Goal: Information Seeking & Learning: Learn about a topic

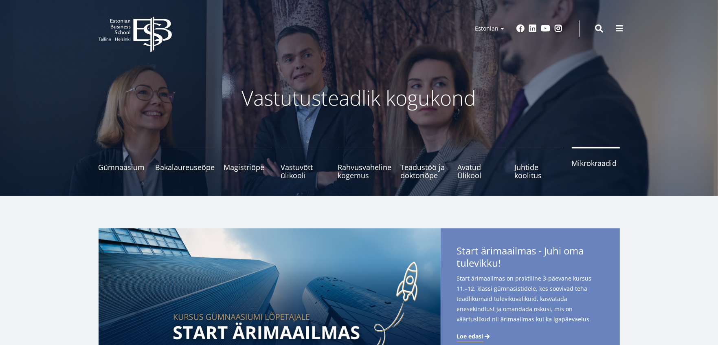
click at [594, 161] on span "Mikrokraadid" at bounding box center [596, 163] width 48 height 8
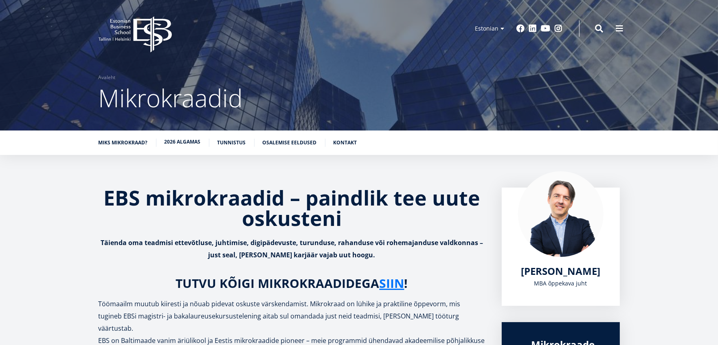
click at [170, 143] on link "2026 algamas" at bounding box center [183, 142] width 36 height 8
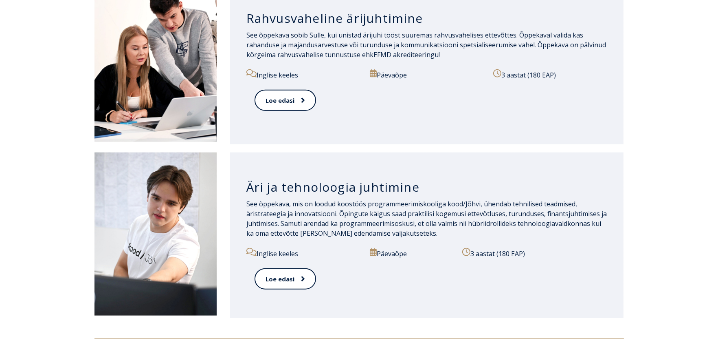
scroll to position [1007, 0]
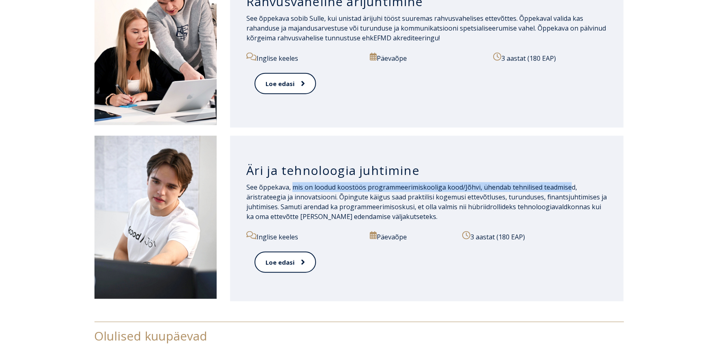
drag, startPoint x: 314, startPoint y: 188, endPoint x: 571, endPoint y: 184, distance: 256.8
click at [571, 184] on p "See õppekava, mis on loodud koostöös programmeerimiskooliga kood/Jõhvi, ühendab…" at bounding box center [427, 201] width 361 height 39
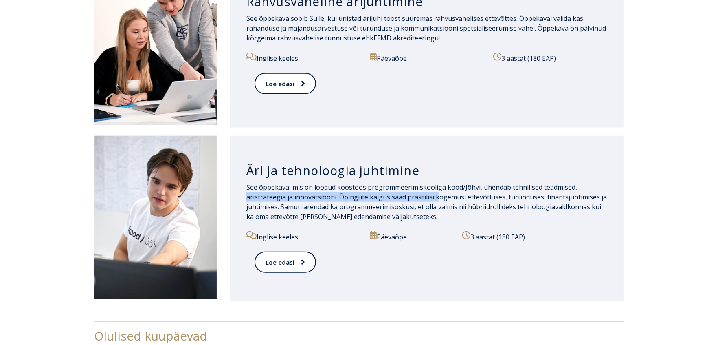
drag, startPoint x: 246, startPoint y: 198, endPoint x: 454, endPoint y: 197, distance: 207.4
click at [437, 197] on div "Äri ja tehnoloogia juhtimine See õppekava, mis on loodud koostöös programmeerim…" at bounding box center [427, 218] width 394 height 165
click at [455, 197] on p "See õppekava, mis on loodud koostöös programmeerimiskooliga kood/Jõhvi, ühendab…" at bounding box center [427, 201] width 361 height 39
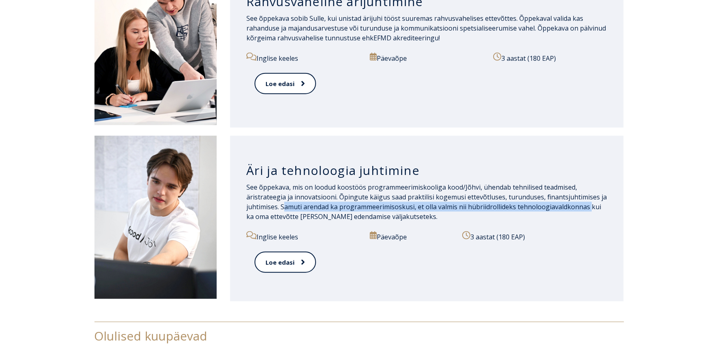
drag, startPoint x: 283, startPoint y: 205, endPoint x: 595, endPoint y: 208, distance: 312.2
click at [589, 208] on p "See õppekava, mis on loodud koostöös programmeerimiskooliga kood/Jõhvi, ühendab…" at bounding box center [427, 201] width 361 height 39
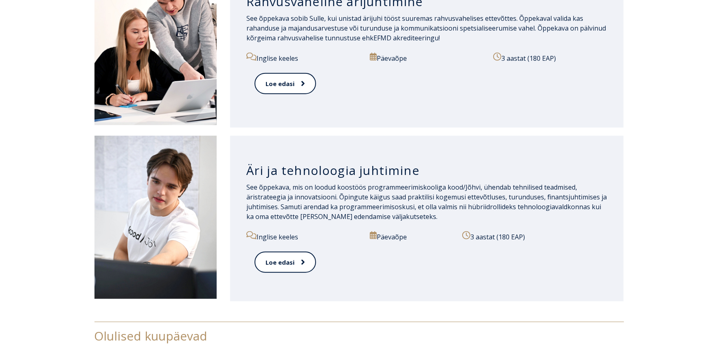
click at [595, 208] on p "See õppekava, mis on loodud koostöös programmeerimiskooliga kood/Jõhvi, ühendab…" at bounding box center [427, 201] width 361 height 39
drag, startPoint x: 243, startPoint y: 217, endPoint x: 385, endPoint y: 217, distance: 141.8
click at [385, 217] on div "Äri ja tehnoloogia juhtimine See õppekava, mis on loodud koostöös programmeerim…" at bounding box center [427, 218] width 394 height 165
click at [399, 216] on p "See õppekava, mis on loodud koostöös programmeerimiskooliga kood/Jõhvi, ühendab…" at bounding box center [427, 201] width 361 height 39
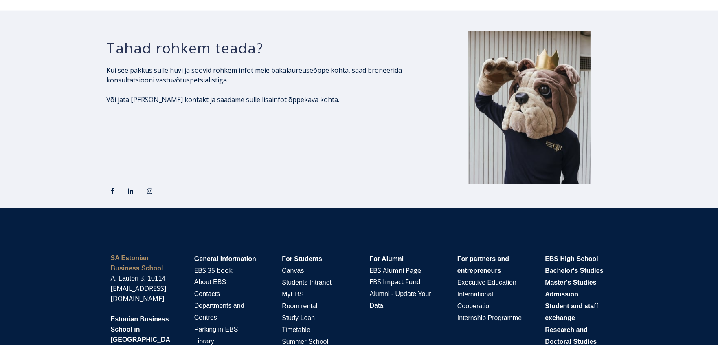
scroll to position [1120, 0]
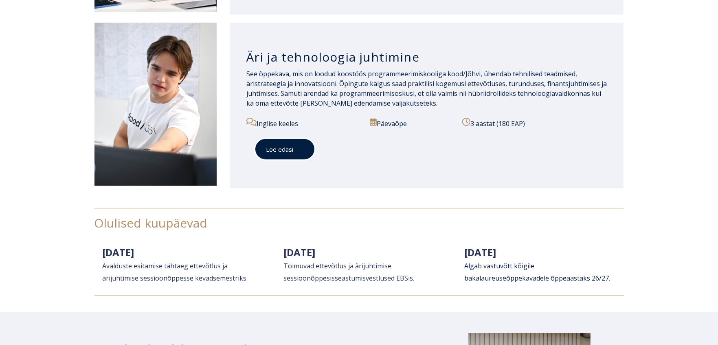
click at [299, 145] on span at bounding box center [298, 149] width 11 height 8
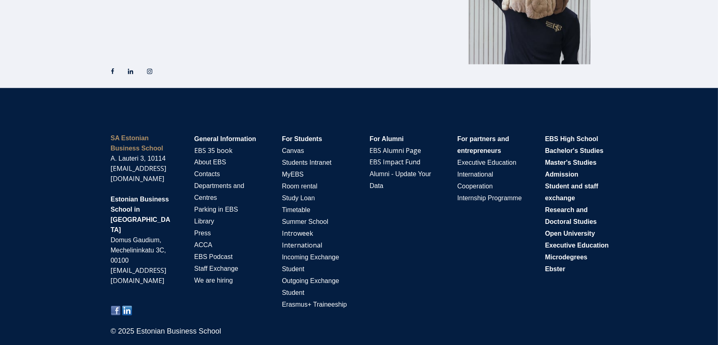
scroll to position [1239, 0]
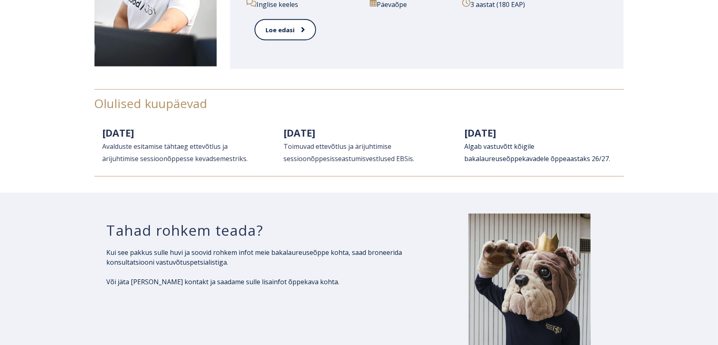
drag, startPoint x: 281, startPoint y: 131, endPoint x: 361, endPoint y: 130, distance: 80.3
click at [361, 130] on div "[DATE] Toimuvad e ttevõtlus ja ärijuhtimise sessioonõppe sisseastumisvestlused …" at bounding box center [358, 149] width 167 height 54
click at [383, 134] on h2 "[DATE] Toimuvad e ttevõtlus ja ärijuhtimise sessioonõppe sisseastumisvestlused …" at bounding box center [359, 144] width 151 height 37
drag, startPoint x: 465, startPoint y: 162, endPoint x: 606, endPoint y: 161, distance: 141.8
click at [606, 161] on span "ab vastuvõtt kõigile bakalaureuseõppekavadele õppeaastaks 26/27." at bounding box center [538, 152] width 146 height 21
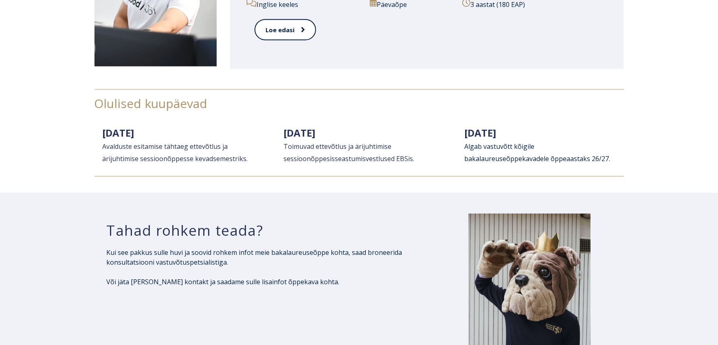
click at [406, 172] on div "[DATE] Toimuvad e ttevõtlus ja ärijuhtimise sessioonõppe sisseastumisvestlused …" at bounding box center [359, 149] width 151 height 53
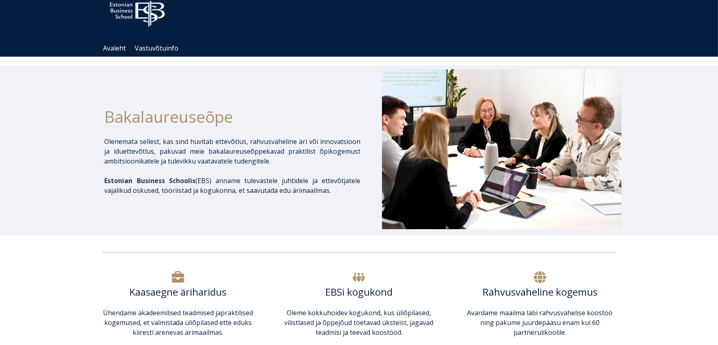
scroll to position [0, 0]
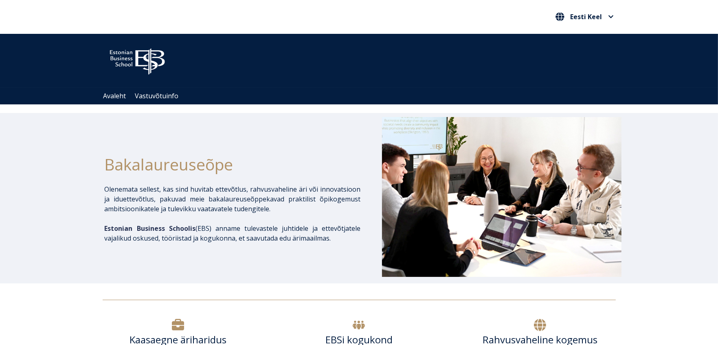
click at [485, 166] on img at bounding box center [502, 197] width 240 height 160
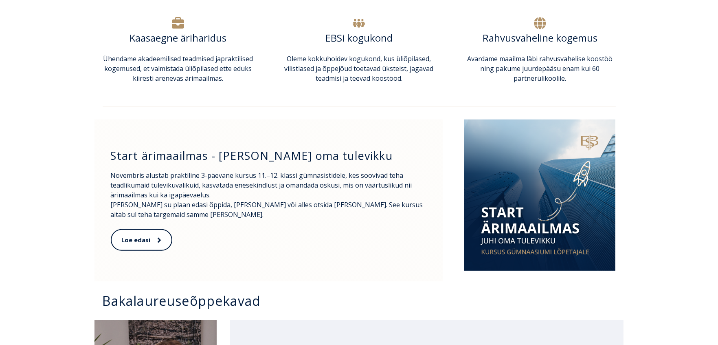
scroll to position [1541, 0]
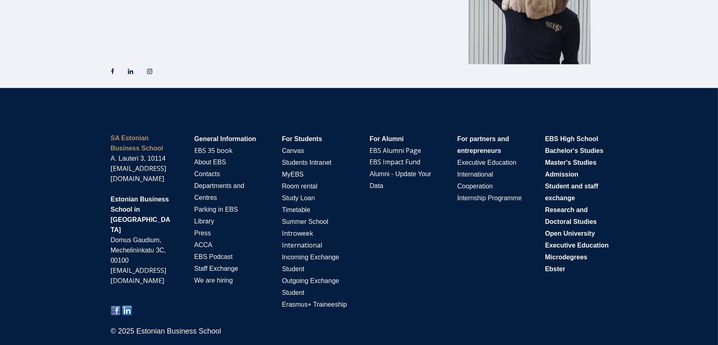
drag, startPoint x: 33, startPoint y: 175, endPoint x: 34, endPoint y: 149, distance: 25.7
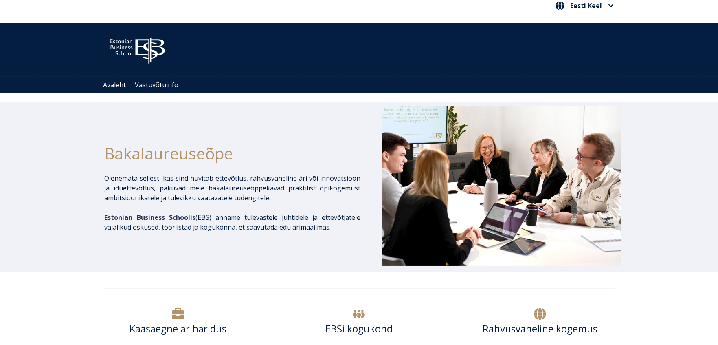
scroll to position [0, 0]
